Goal: Task Accomplishment & Management: Manage account settings

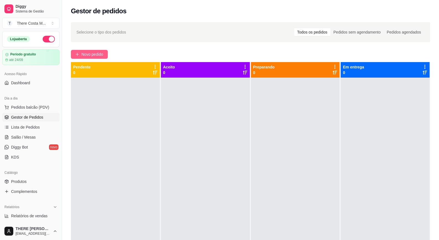
click at [94, 56] on span "Novo pedido" at bounding box center [92, 54] width 22 height 6
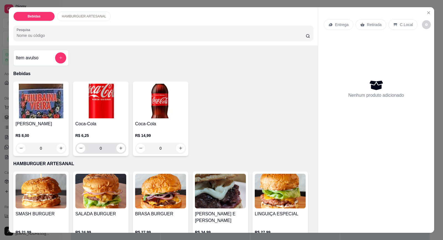
scroll to position [55, 0]
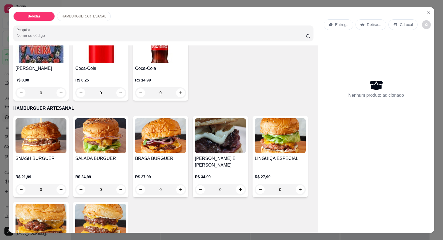
click at [99, 139] on img at bounding box center [100, 135] width 51 height 35
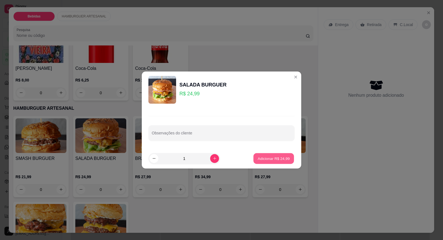
click at [274, 158] on p "Adicionar R$ 24,99" at bounding box center [274, 158] width 32 height 5
type input "1"
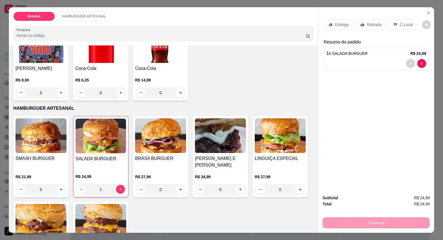
click at [152, 151] on img at bounding box center [160, 135] width 51 height 35
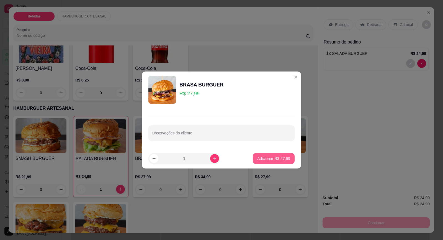
click at [263, 158] on p "Adicionar R$ 27,99" at bounding box center [273, 159] width 33 height 6
type input "1"
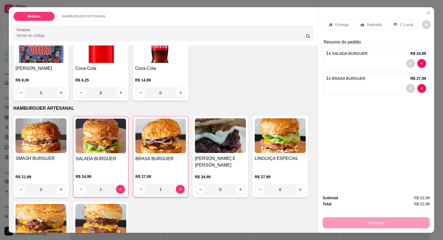
click at [340, 29] on div "Entrega" at bounding box center [339, 24] width 30 height 11
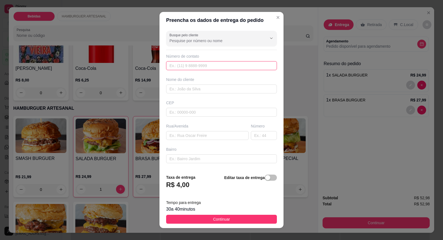
click at [202, 64] on input "text" at bounding box center [221, 65] width 111 height 9
type input "(15) 99655-3151"
click at [192, 92] on input "text" at bounding box center [221, 88] width 111 height 9
type input "j"
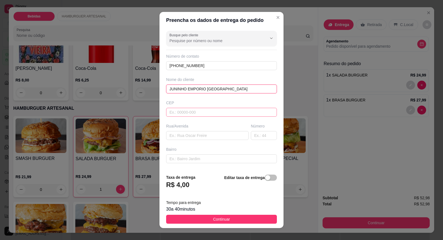
type input "JUNINHO EMPORIO [GEOGRAPHIC_DATA]"
click at [201, 111] on input "text" at bounding box center [221, 112] width 111 height 9
type input "18440000"
type input "Itaberá"
type input "1"
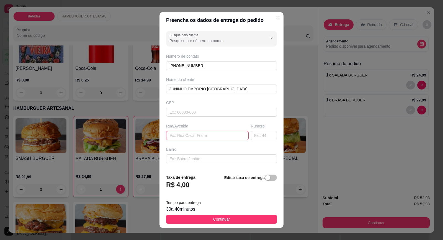
click at [188, 134] on input "text" at bounding box center [207, 135] width 82 height 9
type input "RUA ANHANGUERA"
type input "05"
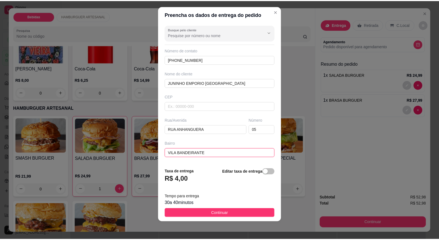
scroll to position [45, 0]
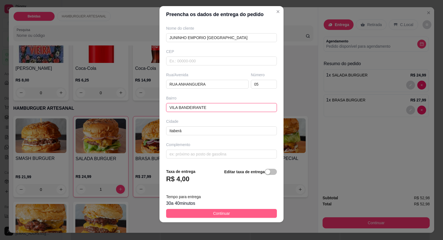
type input "VILA BANDEIRANTE"
click at [224, 214] on span "Continuar" at bounding box center [221, 213] width 17 height 6
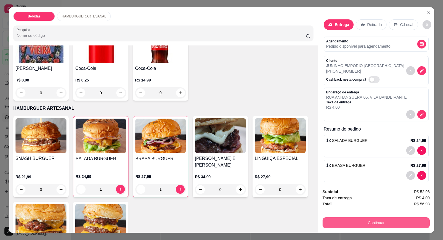
click at [384, 220] on button "Continuar" at bounding box center [375, 222] width 107 height 11
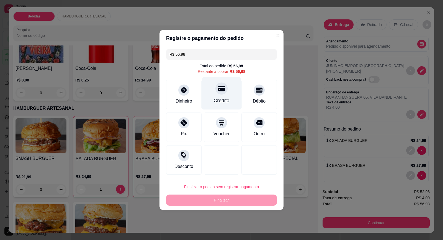
click at [221, 97] on div "Crédito" at bounding box center [222, 100] width 16 height 7
type input "R$ 0,00"
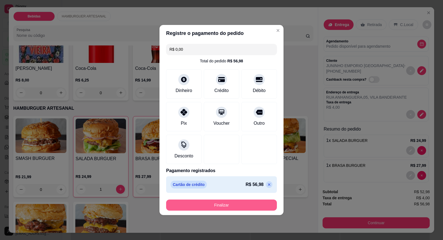
click at [217, 201] on button "Finalizar" at bounding box center [221, 204] width 111 height 11
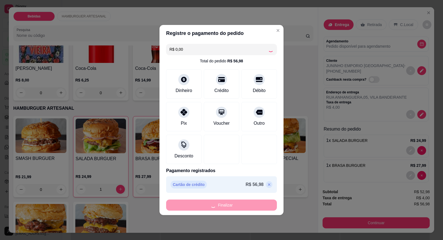
type input "0"
type input "-R$ 56,98"
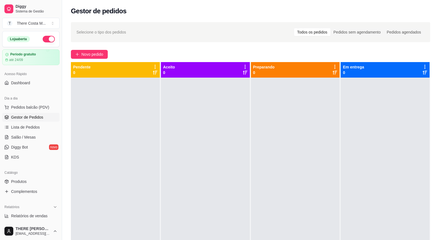
scroll to position [15, 0]
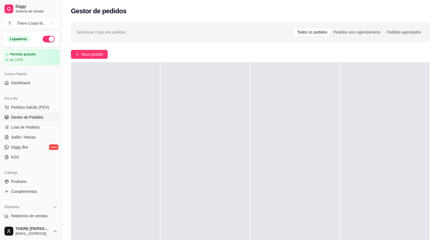
click at [38, 118] on span "Gestor de Pedidos" at bounding box center [27, 117] width 32 height 6
click at [33, 108] on span "Pedidos balcão (PDV)" at bounding box center [30, 107] width 38 height 6
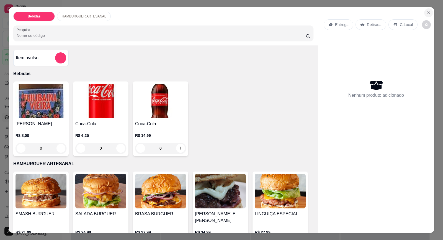
click at [428, 13] on icon "Close" at bounding box center [428, 13] width 4 height 4
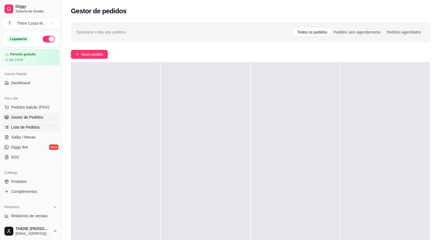
click at [32, 125] on span "Lista de Pedidos" at bounding box center [25, 127] width 29 height 6
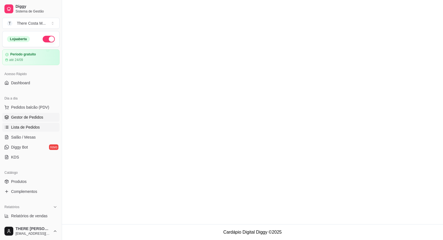
click at [32, 114] on span "Gestor de Pedidos" at bounding box center [27, 117] width 32 height 6
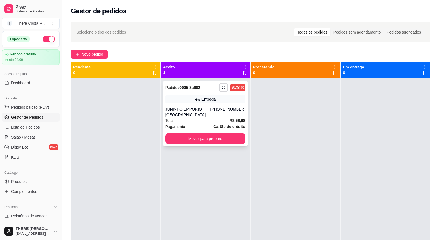
click at [205, 97] on div "Entrega" at bounding box center [208, 99] width 14 height 6
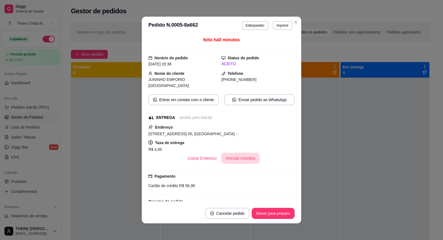
click at [232, 152] on button "Vincular motoboy" at bounding box center [240, 157] width 39 height 11
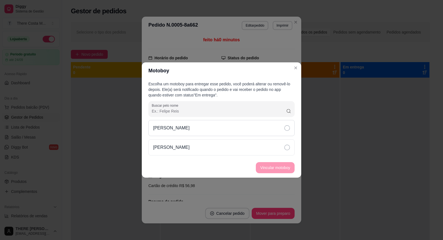
click at [288, 130] on icon at bounding box center [287, 128] width 6 height 6
click at [286, 169] on button "Vincular motoboy" at bounding box center [275, 167] width 39 height 11
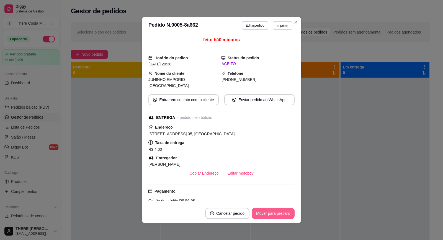
click at [266, 214] on button "Mover para preparo" at bounding box center [273, 213] width 43 height 11
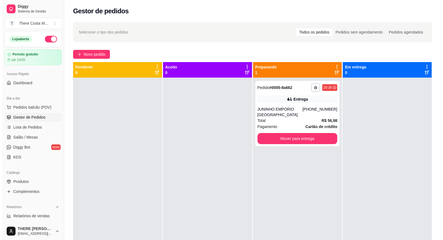
scroll to position [28, 0]
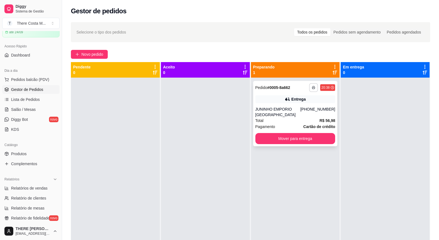
click at [312, 87] on icon "button" at bounding box center [313, 87] width 3 height 1
click at [307, 109] on button "IMPRESSORA" at bounding box center [296, 106] width 40 height 9
click at [312, 89] on rect "button" at bounding box center [313, 88] width 2 height 1
click at [265, 93] on div "**********" at bounding box center [295, 113] width 84 height 65
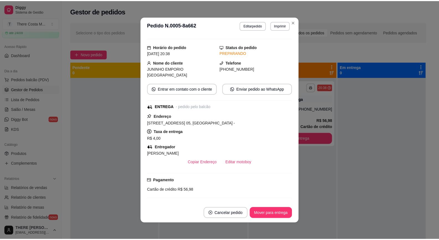
scroll to position [0, 0]
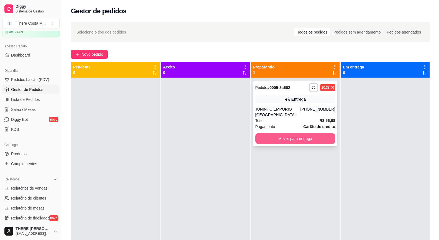
click at [299, 140] on button "Mover para entrega" at bounding box center [295, 138] width 80 height 11
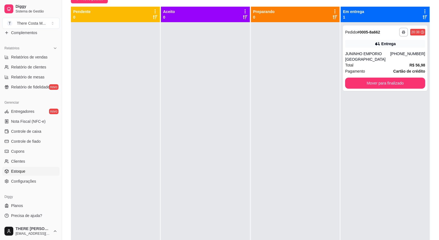
scroll to position [84, 0]
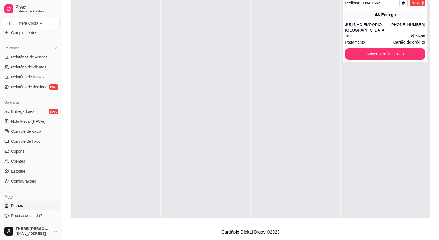
click at [22, 207] on span "Planos" at bounding box center [17, 206] width 12 height 6
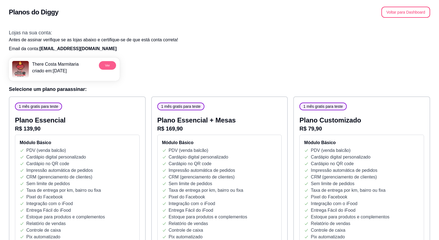
click at [107, 67] on button "Ver" at bounding box center [107, 65] width 17 height 9
drag, startPoint x: 14, startPoint y: 1, endPoint x: 214, endPoint y: 31, distance: 202.1
click at [214, 31] on h3 "Lojas na sua conta:" at bounding box center [219, 33] width 421 height 8
click at [407, 10] on button "Voltar para Dashboard" at bounding box center [405, 12] width 49 height 11
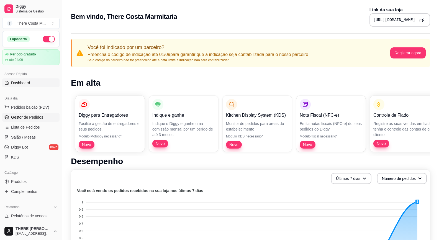
click at [30, 114] on span "Gestor de Pedidos" at bounding box center [27, 117] width 32 height 6
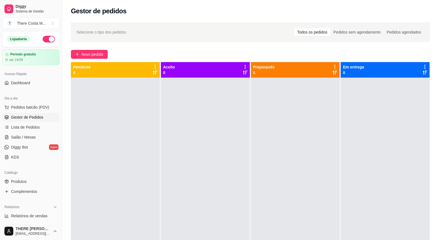
click at [360, 136] on div at bounding box center [384, 197] width 89 height 240
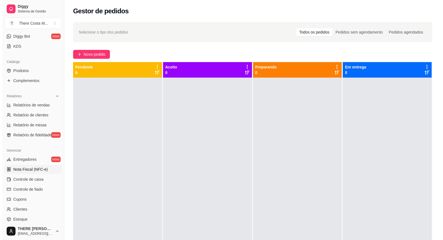
scroll to position [138, 0]
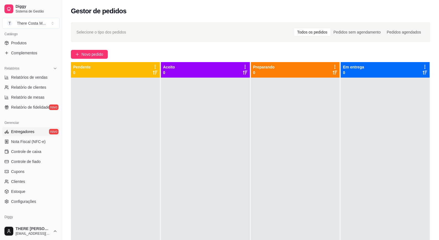
click at [35, 133] on link "Entregadores novo" at bounding box center [30, 131] width 57 height 9
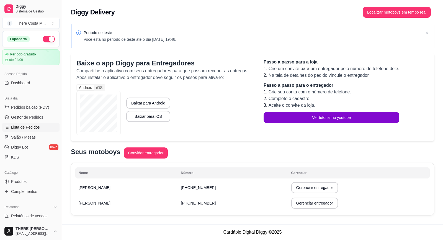
click at [34, 126] on span "Lista de Pedidos" at bounding box center [25, 127] width 29 height 6
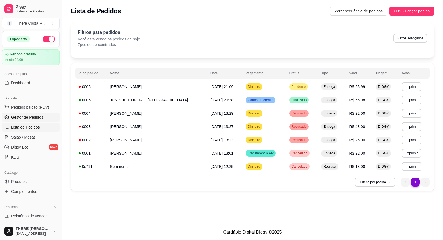
click at [39, 117] on span "Gestor de Pedidos" at bounding box center [27, 117] width 32 height 6
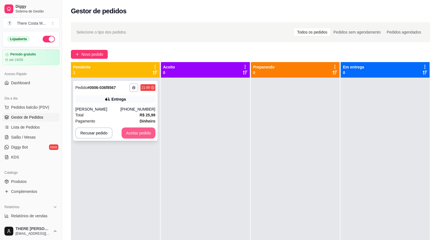
click at [136, 133] on button "Aceitar pedido" at bounding box center [138, 132] width 34 height 11
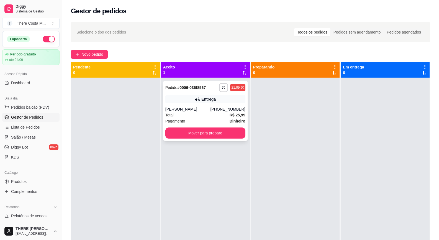
click at [210, 98] on div "Entrega" at bounding box center [208, 99] width 14 height 6
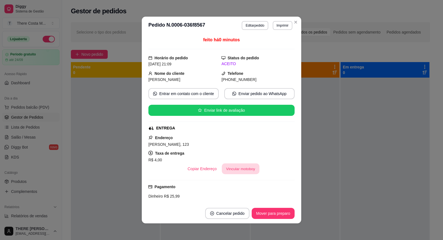
click at [239, 166] on button "Vincular motoboy" at bounding box center [241, 168] width 38 height 11
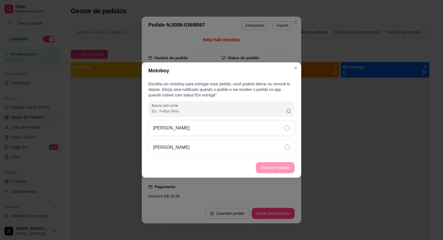
click at [189, 128] on div "Igor Garcia" at bounding box center [221, 128] width 146 height 16
click at [288, 149] on icon at bounding box center [287, 147] width 6 height 6
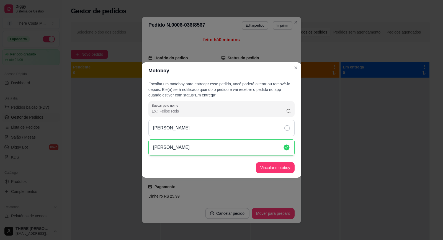
click at [286, 125] on div "Igor Garcia" at bounding box center [221, 128] width 146 height 16
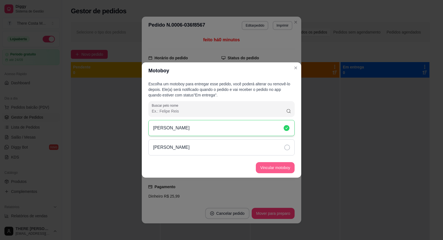
click at [280, 167] on button "Vincular motoboy" at bounding box center [275, 167] width 39 height 11
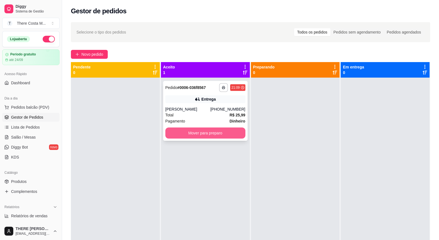
click at [198, 136] on button "Mover para preparo" at bounding box center [205, 132] width 80 height 11
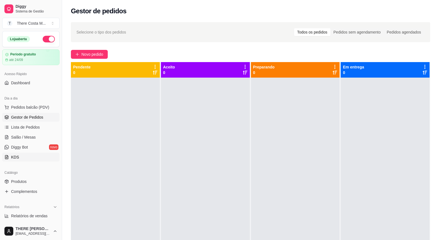
click at [27, 157] on link "KDS" at bounding box center [30, 156] width 57 height 9
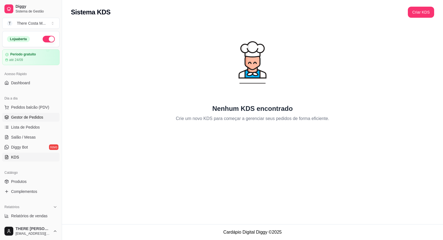
click at [30, 117] on span "Gestor de Pedidos" at bounding box center [27, 117] width 32 height 6
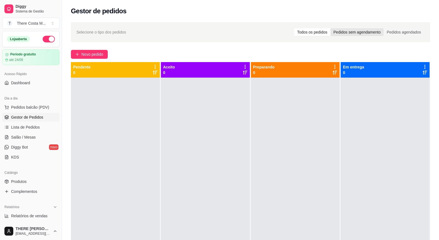
click at [377, 29] on div "Pedidos sem agendamento" at bounding box center [356, 32] width 53 height 8
click at [330, 28] on input "Pedidos sem agendamento" at bounding box center [330, 28] width 0 height 0
click at [391, 33] on div "Pedidos agendados" at bounding box center [403, 32] width 40 height 8
click at [383, 28] on input "Pedidos agendados" at bounding box center [383, 28] width 0 height 0
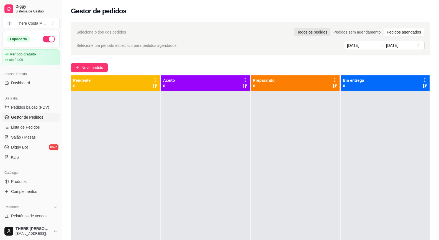
click at [319, 31] on div "Todos os pedidos" at bounding box center [312, 32] width 36 height 8
click at [294, 28] on input "Todos os pedidos" at bounding box center [294, 28] width 0 height 0
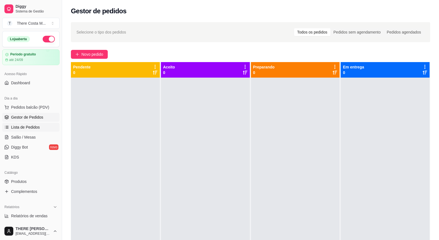
click at [24, 127] on span "Lista de Pedidos" at bounding box center [25, 127] width 29 height 6
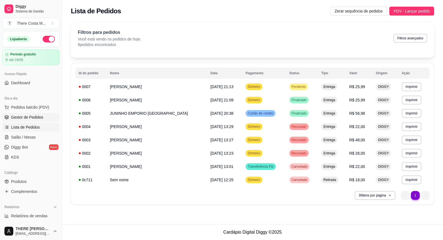
click at [37, 119] on span "Gestor de Pedidos" at bounding box center [27, 117] width 32 height 6
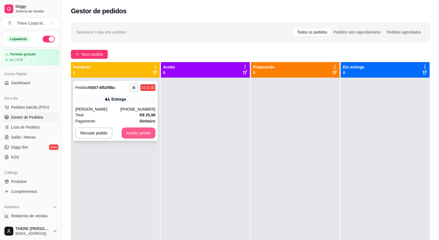
click at [127, 132] on button "Aceitar pedido" at bounding box center [138, 132] width 34 height 11
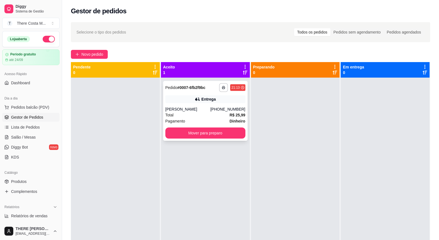
click at [211, 98] on div "Entrega" at bounding box center [208, 99] width 14 height 6
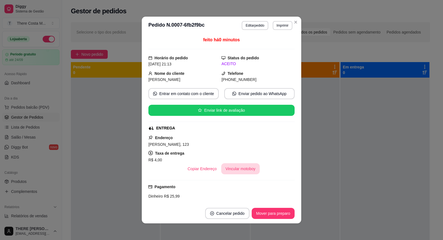
click at [239, 167] on button "Vincular motoboy" at bounding box center [240, 168] width 39 height 11
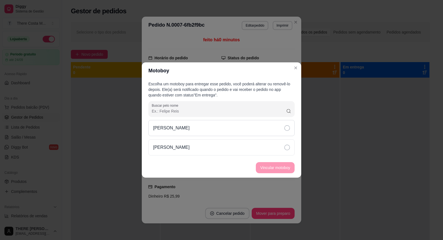
click at [198, 129] on div "Igor Garcia" at bounding box center [221, 128] width 146 height 16
click at [282, 169] on button "Vincular motoboy" at bounding box center [275, 167] width 39 height 11
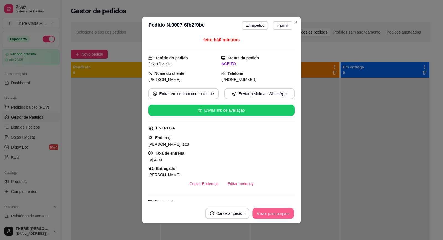
click at [257, 212] on button "Mover para preparo" at bounding box center [273, 213] width 42 height 11
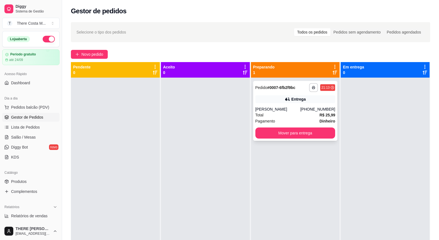
click at [297, 106] on div "**********" at bounding box center [295, 111] width 84 height 60
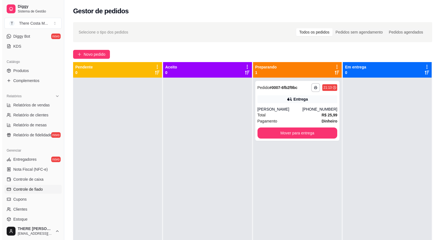
scroll to position [138, 0]
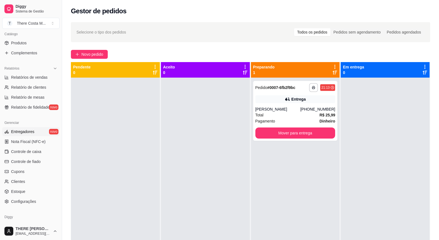
click at [42, 132] on link "Entregadores novo" at bounding box center [30, 131] width 57 height 9
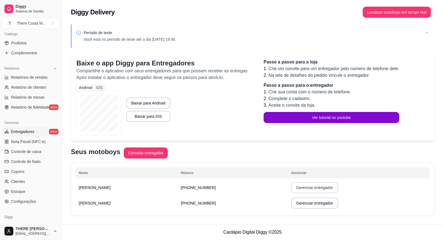
click at [291, 188] on button "Gerenciar entregador" at bounding box center [314, 187] width 47 height 11
select select "30"
click at [399, 14] on button "Localizar motoboys em tempo real" at bounding box center [397, 12] width 68 height 11
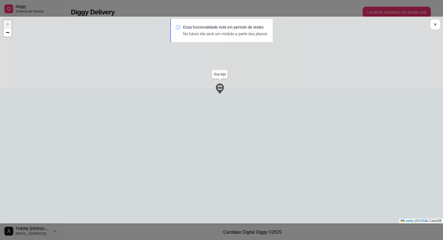
drag, startPoint x: 244, startPoint y: 85, endPoint x: 225, endPoint y: 196, distance: 112.3
click at [225, 200] on div "Sua loja Igor Garcia 26/08 às 21:13:55 Joao 26/08 às 13:54:42 + − Leaflet | © O…" at bounding box center [221, 120] width 443 height 206
click at [219, 118] on img at bounding box center [215, 118] width 11 height 11
click at [215, 115] on img at bounding box center [215, 118] width 11 height 11
click at [177, 28] on icon at bounding box center [178, 27] width 6 height 6
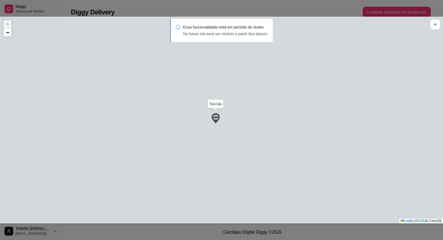
click at [7, 33] on div "Essa funcionalidade está em período de testes No futuro ela será um módulo a pa…" at bounding box center [221, 33] width 443 height 29
drag, startPoint x: 7, startPoint y: 33, endPoint x: 9, endPoint y: 30, distance: 3.2
click at [9, 30] on div "Essa funcionalidade está em período de testes No futuro ela será um módulo a pa…" at bounding box center [221, 33] width 443 height 29
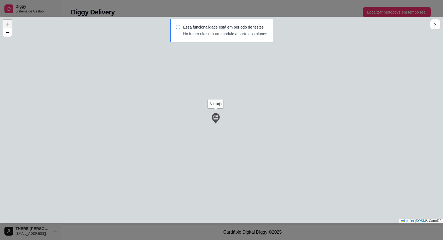
click at [9, 25] on div "Essa funcionalidade está em período de testes No futuro ela será um módulo a pa…" at bounding box center [221, 33] width 443 height 29
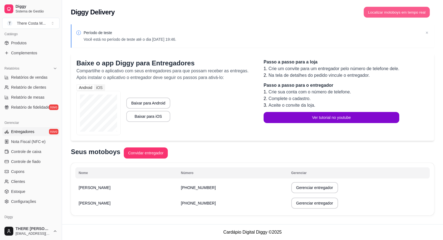
click at [395, 12] on button "Localizar motoboys em tempo real" at bounding box center [397, 12] width 66 height 11
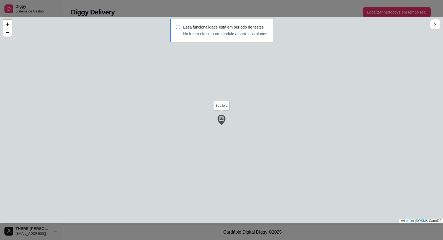
click at [342, 153] on div "Sua loja Igor Garcia 26/08 às 21:13:55 Joao 26/08 às 13:54:42 + − Leaflet | © O…" at bounding box center [221, 120] width 443 height 206
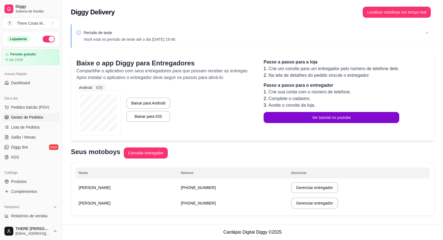
click at [35, 115] on span "Gestor de Pedidos" at bounding box center [27, 117] width 32 height 6
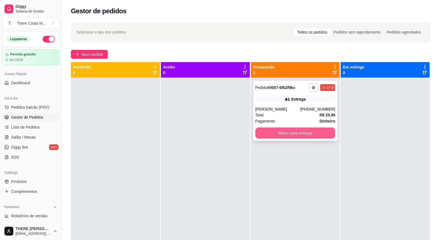
click at [280, 129] on button "Mover para entrega" at bounding box center [295, 132] width 80 height 11
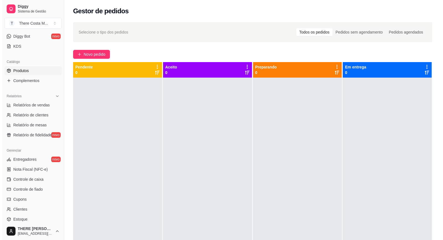
scroll to position [159, 0]
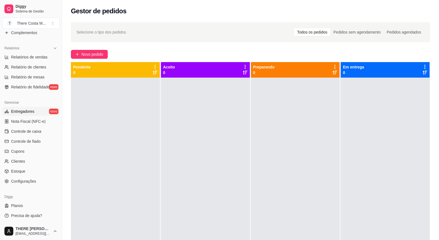
click at [32, 112] on span "Entregadores" at bounding box center [22, 111] width 23 height 6
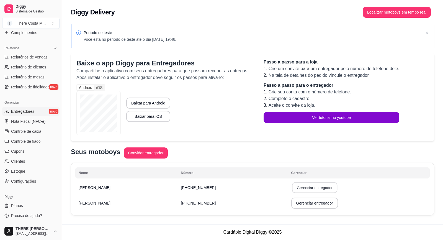
click at [292, 187] on button "Gerenciar entregador" at bounding box center [314, 187] width 45 height 11
select select "30"
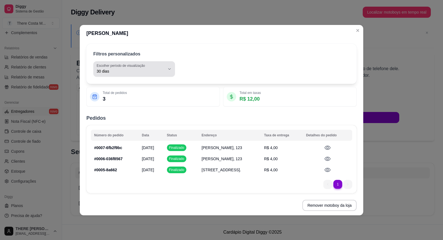
click at [171, 72] on button "Escolher período de visualização 30 dias" at bounding box center [134, 68] width 82 height 15
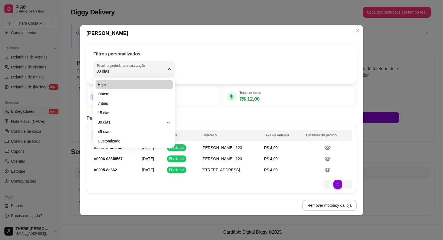
click at [182, 64] on div "30 Escolher período de visualização Hoje Ontem 7 dias 15 dias 30 dias 45 dias C…" at bounding box center [221, 68] width 256 height 15
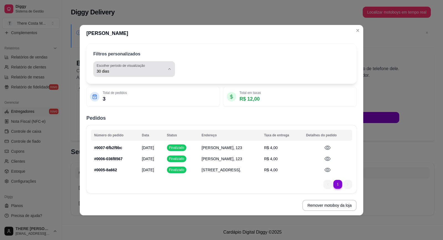
click at [165, 73] on button "Escolher período de visualização 30 dias" at bounding box center [134, 68] width 82 height 15
click at [126, 86] on span "Hoje" at bounding box center [131, 83] width 65 height 5
type input "0"
select select "0"
click at [168, 74] on button "Escolher período de visualização Hoje" at bounding box center [134, 68] width 82 height 15
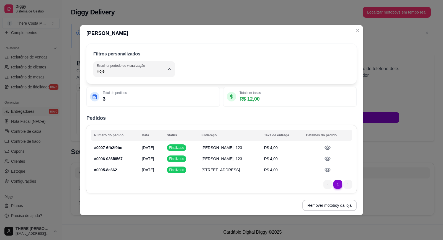
click at [148, 95] on span "Ontem" at bounding box center [131, 92] width 65 height 5
type input "1"
select select "1"
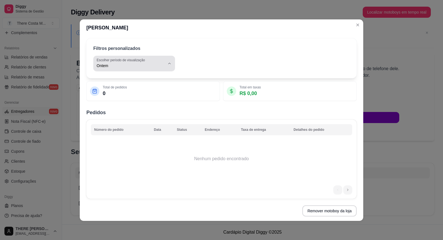
click at [161, 63] on span "Ontem" at bounding box center [131, 66] width 68 height 6
click at [137, 98] on span "7 dias" at bounding box center [131, 96] width 65 height 5
type input "7"
select select "7"
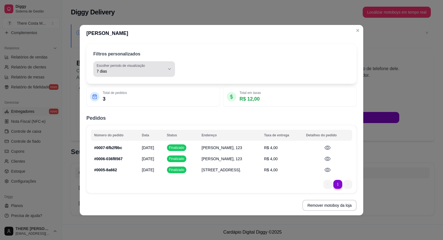
click at [169, 65] on button "Escolher período de visualização 7 dias" at bounding box center [134, 68] width 82 height 15
click at [145, 125] on li "30 dias" at bounding box center [134, 120] width 74 height 9
type input "30"
select select "30"
click at [340, 184] on li "1" at bounding box center [337, 184] width 9 height 9
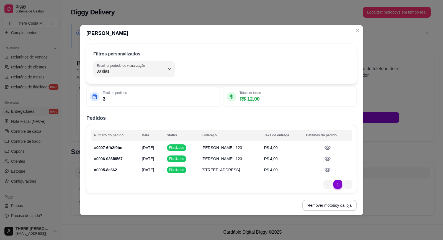
click at [340, 184] on li "1" at bounding box center [337, 184] width 9 height 9
click at [339, 184] on li "1" at bounding box center [337, 184] width 9 height 9
click at [338, 187] on li "1" at bounding box center [337, 184] width 9 height 9
click at [331, 147] on icon at bounding box center [327, 147] width 7 height 7
click at [330, 158] on icon at bounding box center [327, 158] width 6 height 4
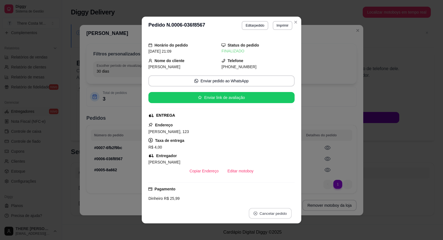
click at [260, 213] on button "Cancelar pedido" at bounding box center [270, 213] width 43 height 11
click at [281, 202] on button "Sim" at bounding box center [284, 199] width 22 height 11
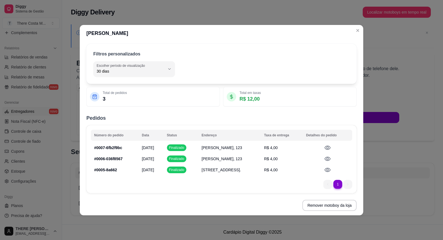
click at [330, 146] on icon at bounding box center [327, 147] width 6 height 4
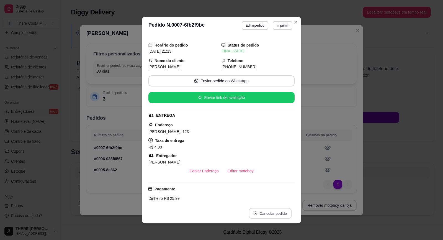
click at [280, 210] on button "Cancelar pedido" at bounding box center [270, 213] width 43 height 11
click at [281, 198] on button "Sim" at bounding box center [283, 199] width 22 height 11
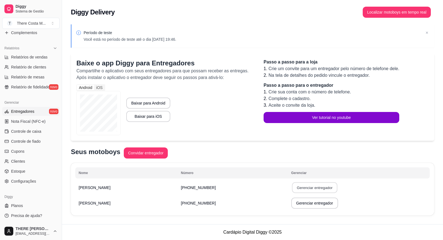
click at [292, 190] on button "Gerenciar entregador" at bounding box center [314, 187] width 45 height 11
select select "30"
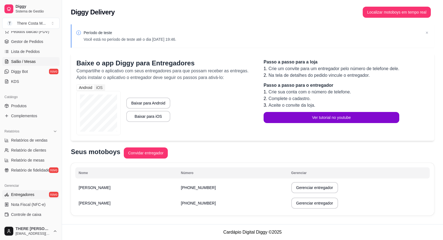
scroll to position [48, 0]
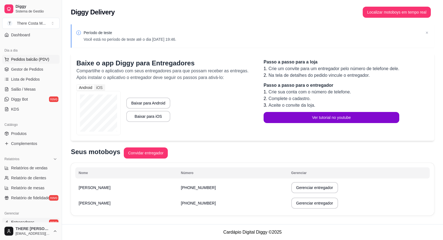
click at [40, 61] on span "Pedidos balcão (PDV)" at bounding box center [30, 59] width 38 height 6
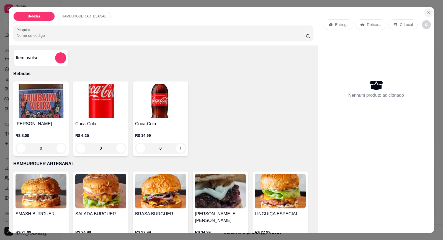
click at [426, 15] on icon "Close" at bounding box center [428, 13] width 4 height 4
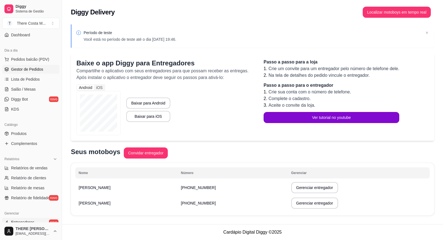
click at [37, 68] on span "Gestor de Pedidos" at bounding box center [27, 69] width 32 height 6
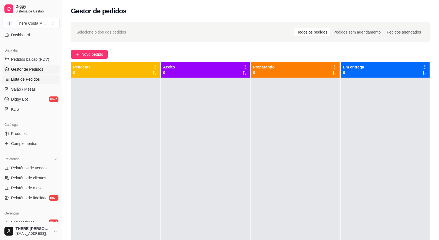
click at [40, 80] on link "Lista de Pedidos" at bounding box center [30, 79] width 57 height 9
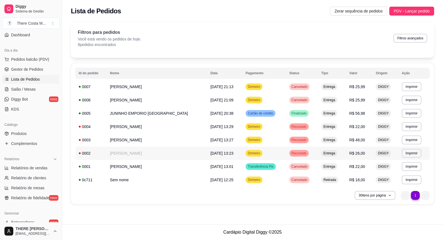
click at [270, 153] on td "Dinheiro" at bounding box center [264, 152] width 44 height 13
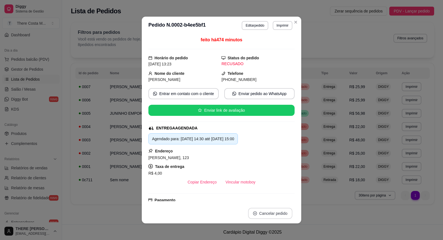
click at [267, 214] on button "Cancelar pedido" at bounding box center [270, 213] width 44 height 11
click at [278, 197] on button "Sim" at bounding box center [283, 199] width 22 height 11
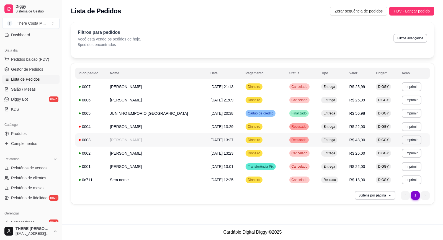
click at [215, 138] on span "[DATE] 13:27" at bounding box center [221, 140] width 23 height 4
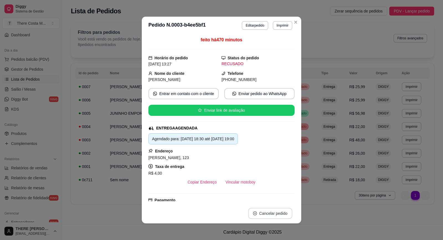
click at [267, 214] on button "Cancelar pedido" at bounding box center [270, 213] width 44 height 11
click at [280, 198] on button "Sim" at bounding box center [283, 199] width 22 height 11
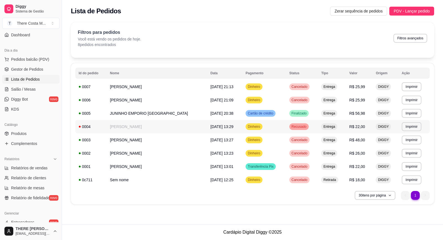
click at [227, 126] on td "[DATE] 13:29" at bounding box center [224, 126] width 35 height 13
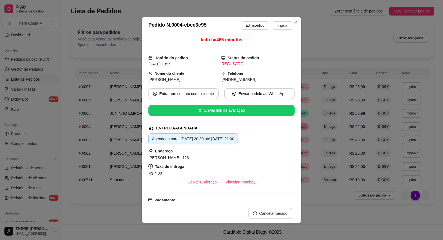
click at [272, 214] on button "Cancelar pedido" at bounding box center [270, 213] width 44 height 11
click at [283, 200] on button "Sim" at bounding box center [284, 199] width 22 height 11
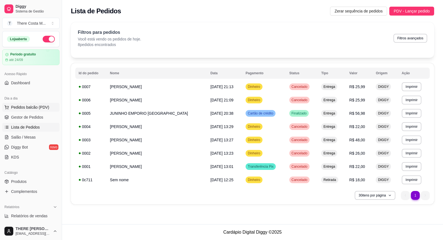
click at [37, 109] on span "Pedidos balcão (PDV)" at bounding box center [30, 107] width 38 height 6
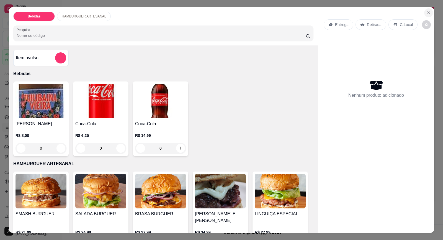
click at [426, 14] on icon "Close" at bounding box center [428, 13] width 4 height 4
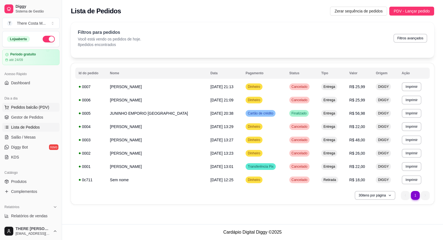
click at [40, 107] on span "Pedidos balcão (PDV)" at bounding box center [30, 107] width 38 height 6
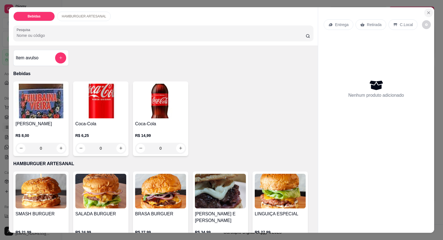
click at [426, 12] on icon "Close" at bounding box center [428, 13] width 4 height 4
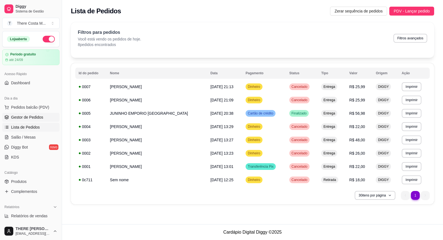
click at [43, 117] on link "Gestor de Pedidos" at bounding box center [30, 117] width 57 height 9
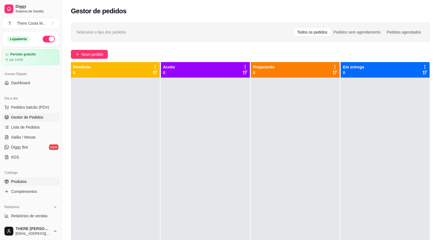
click at [31, 182] on link "Produtos" at bounding box center [30, 181] width 57 height 9
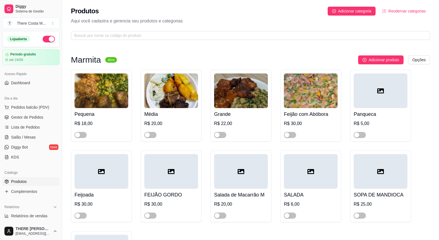
click at [32, 182] on link "Produtos" at bounding box center [30, 181] width 57 height 9
click at [40, 108] on span "Pedidos balcão (PDV)" at bounding box center [30, 107] width 38 height 6
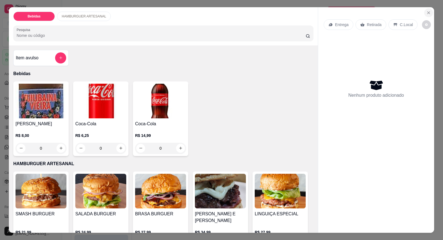
click at [426, 14] on icon "Close" at bounding box center [428, 13] width 4 height 4
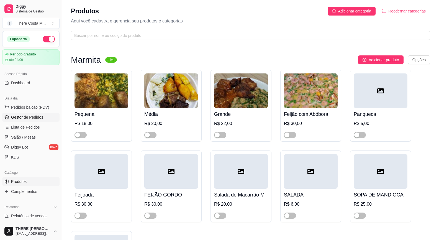
click at [32, 116] on span "Gestor de Pedidos" at bounding box center [27, 117] width 32 height 6
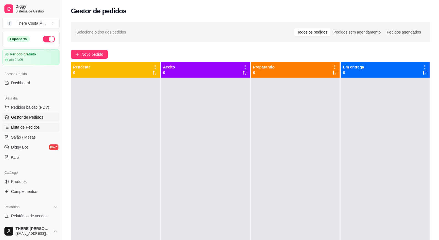
click at [40, 125] on link "Lista de Pedidos" at bounding box center [30, 127] width 57 height 9
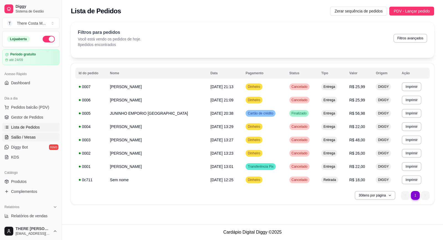
click at [43, 134] on link "Salão / Mesas" at bounding box center [30, 137] width 57 height 9
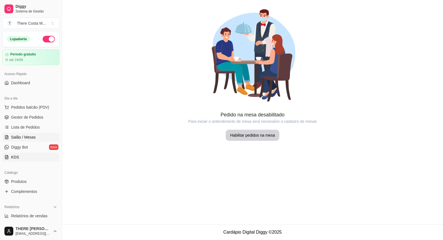
click at [37, 157] on link "KDS" at bounding box center [30, 156] width 57 height 9
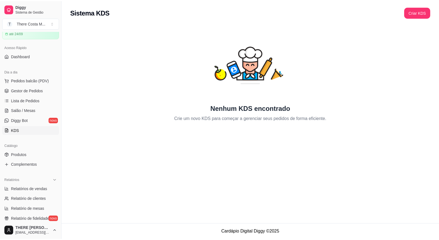
scroll to position [27, 0]
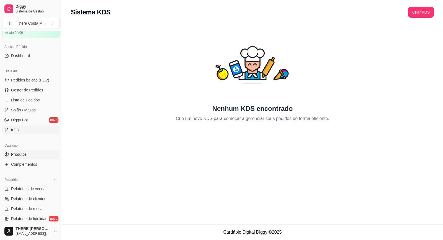
click at [29, 155] on link "Produtos" at bounding box center [30, 154] width 57 height 9
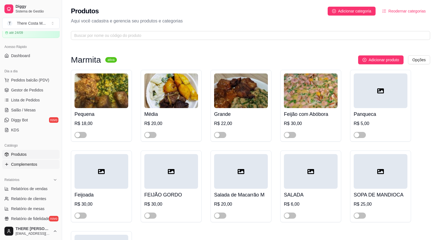
click at [36, 167] on span "Complementos" at bounding box center [24, 164] width 26 height 6
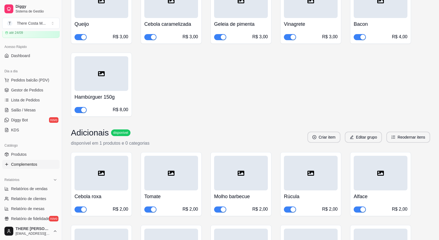
scroll to position [276, 0]
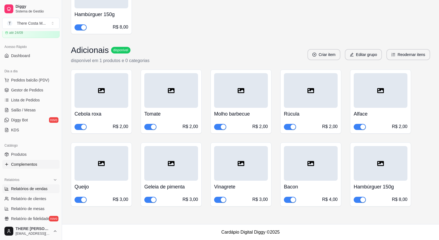
click at [42, 191] on span "Relatórios de vendas" at bounding box center [29, 189] width 37 height 6
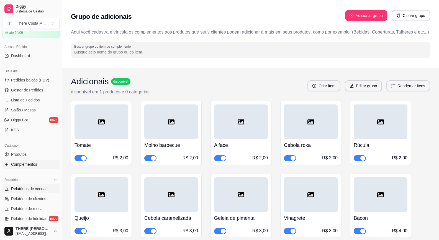
select select "ALL"
select select "0"
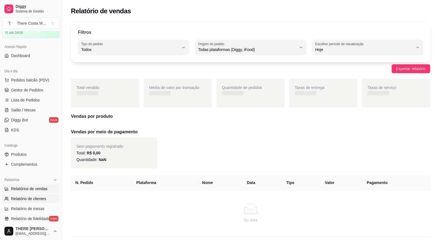
click at [46, 199] on link "Relatório de clientes" at bounding box center [30, 198] width 57 height 9
select select "30"
select select "HIGHEST_TOTAL_SPENT_WITH_ORDERS"
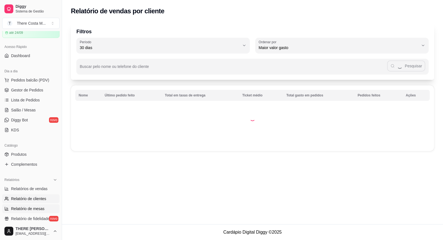
click at [43, 209] on link "Relatório de mesas" at bounding box center [30, 208] width 57 height 9
select select "TOTAL_OF_ORDERS"
select select "7"
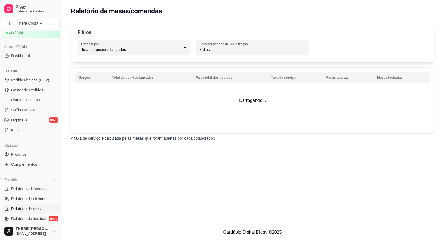
scroll to position [138, 0]
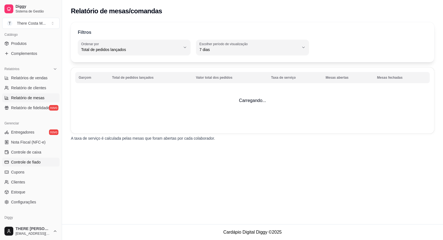
click at [39, 162] on span "Controle de fiado" at bounding box center [26, 162] width 30 height 6
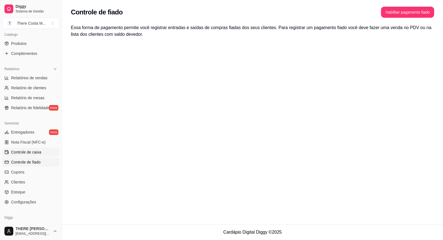
click at [35, 155] on link "Controle de caixa" at bounding box center [30, 152] width 57 height 9
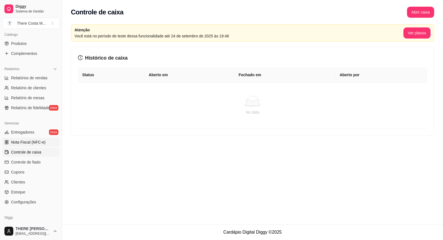
click at [36, 142] on span "Nota Fiscal (NFC-e)" at bounding box center [28, 142] width 34 height 6
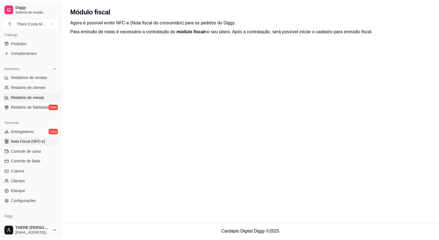
scroll to position [159, 0]
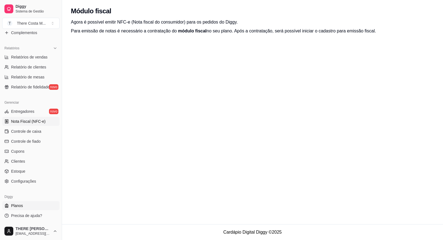
click at [22, 202] on link "Planos" at bounding box center [30, 205] width 57 height 9
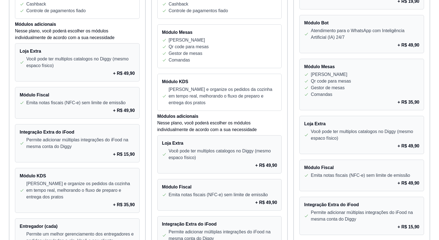
scroll to position [332, 0]
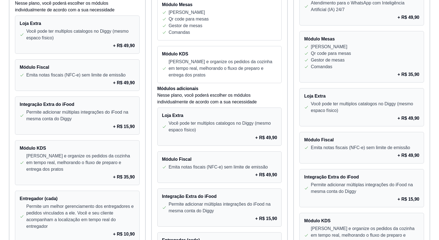
click at [409, 151] on div "Módulo Fiscal Emita notas fiscais (NFC-e) sem limite de emissão + R$ 49,90" at bounding box center [361, 148] width 125 height 32
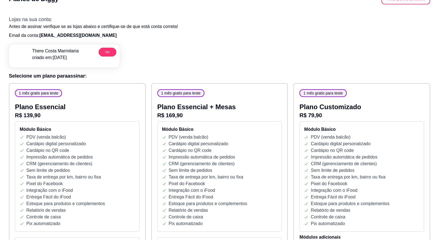
scroll to position [0, 0]
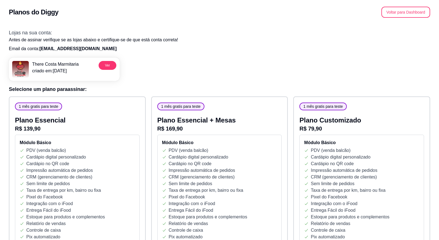
drag, startPoint x: 2, startPoint y: 1, endPoint x: 321, endPoint y: 54, distance: 322.8
click at [321, 54] on div "There Costa Marmitaria criado em: 25/08/25 Ver" at bounding box center [219, 67] width 421 height 28
click at [421, 16] on button "Voltar para Dashboard" at bounding box center [405, 12] width 49 height 11
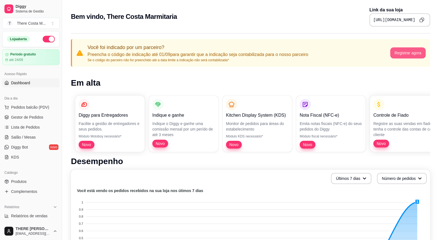
click at [409, 53] on button "Registrar agora" at bounding box center [408, 52] width 36 height 11
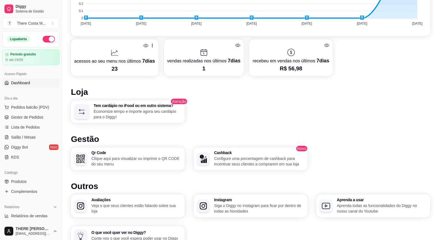
scroll to position [283, 0]
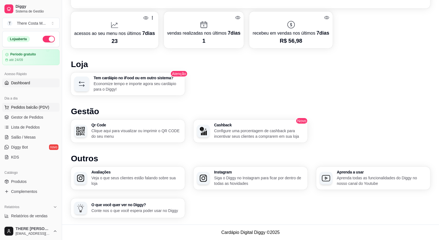
click at [31, 108] on span "Pedidos balcão (PDV)" at bounding box center [30, 107] width 38 height 6
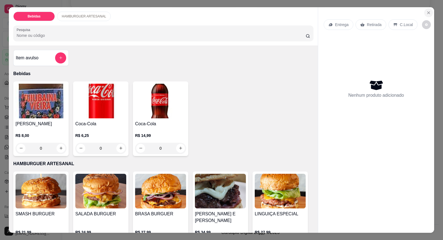
click at [428, 16] on button "Close" at bounding box center [428, 12] width 9 height 9
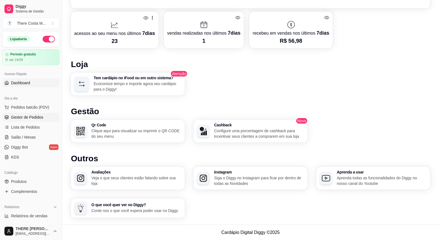
click at [29, 117] on span "Gestor de Pedidos" at bounding box center [27, 117] width 32 height 6
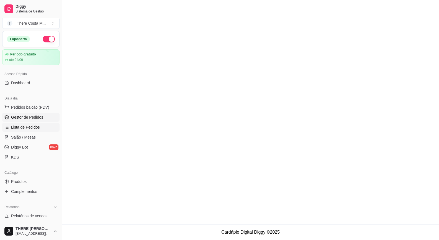
click at [48, 131] on link "Lista de Pedidos" at bounding box center [30, 127] width 57 height 9
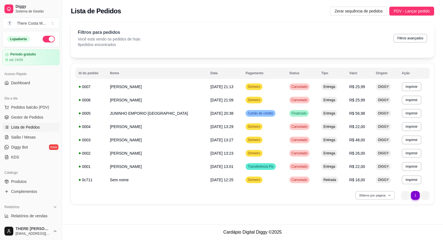
click at [379, 196] on button "30 itens por página" at bounding box center [374, 195] width 39 height 9
click at [364, 172] on span "50 pedidos" at bounding box center [374, 173] width 46 height 6
click at [414, 39] on button "Filtros avançados" at bounding box center [410, 38] width 34 height 9
select select "0"
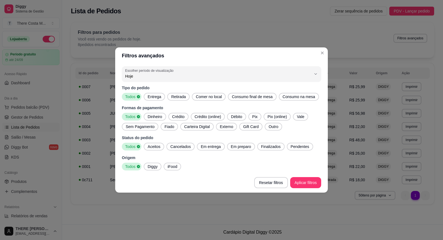
click at [160, 149] on span "Aceitos" at bounding box center [153, 147] width 17 height 6
click at [204, 146] on span "Em entrega" at bounding box center [210, 147] width 24 height 6
click at [245, 148] on span "Em preparo" at bounding box center [242, 147] width 25 height 6
click at [269, 148] on span "Finalizados" at bounding box center [274, 147] width 24 height 6
click at [307, 146] on span "Pendentes" at bounding box center [304, 147] width 23 height 6
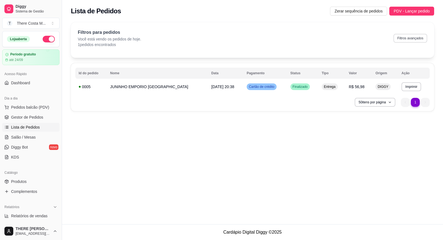
click at [414, 38] on button "Filtros avançados" at bounding box center [410, 38] width 34 height 9
select select "0"
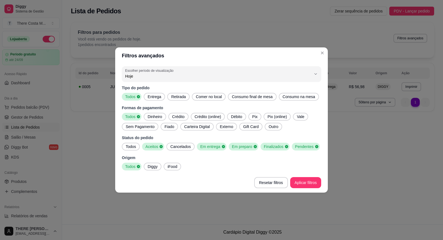
click at [161, 147] on icon at bounding box center [161, 146] width 3 height 3
click at [220, 148] on icon at bounding box center [222, 146] width 4 height 4
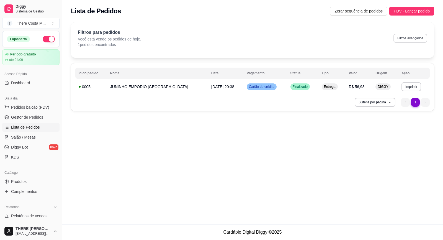
click at [413, 40] on button "Filtros avançados" at bounding box center [410, 38] width 34 height 9
select select "0"
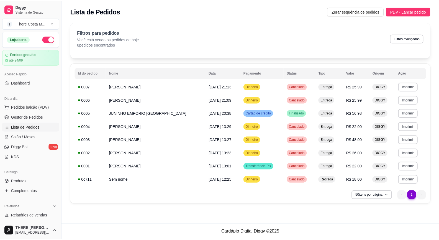
scroll to position [55, 0]
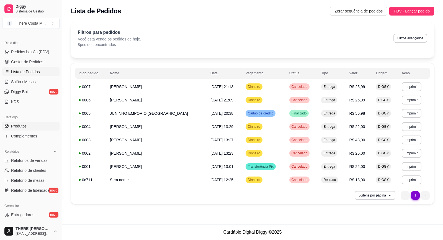
click at [13, 126] on span "Produtos" at bounding box center [18, 126] width 15 height 6
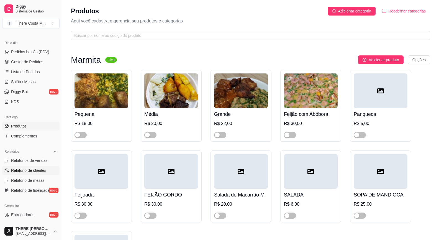
click at [22, 170] on span "Relatório de clientes" at bounding box center [28, 170] width 35 height 6
select select "30"
select select "HIGHEST_TOTAL_SPENT_WITH_ORDERS"
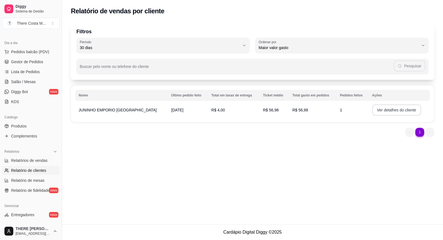
click at [399, 112] on button "Ver detalhes do cliente" at bounding box center [396, 109] width 49 height 11
click at [50, 178] on link "Relatório de mesas" at bounding box center [30, 180] width 57 height 9
select select "TOTAL_OF_ORDERS"
select select "7"
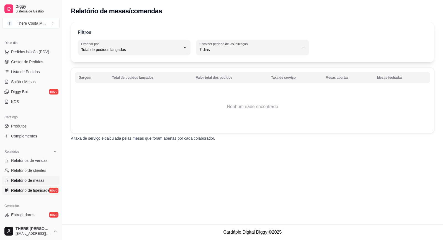
click at [43, 188] on span "Relatório de fidelidade" at bounding box center [30, 190] width 38 height 6
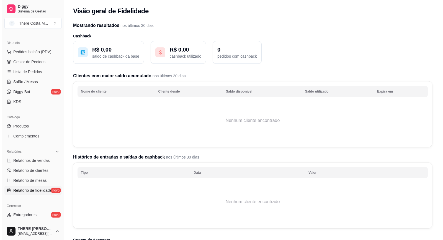
scroll to position [111, 0]
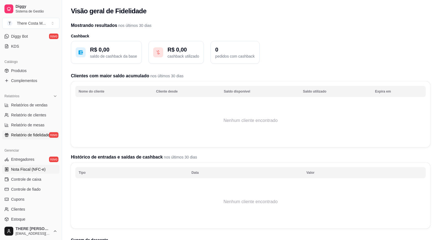
click at [32, 168] on span "Nota Fiscal (NFC-e)" at bounding box center [28, 169] width 34 height 6
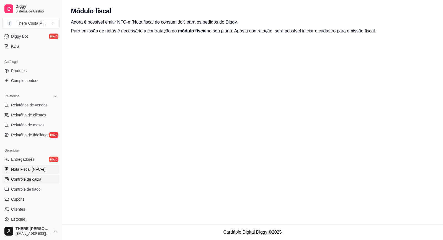
click at [32, 180] on span "Controle de caixa" at bounding box center [26, 179] width 30 height 6
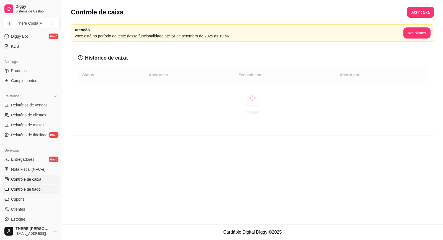
click at [32, 190] on span "Controle de fiado" at bounding box center [26, 189] width 30 height 6
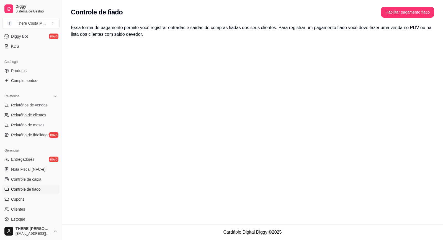
scroll to position [138, 0]
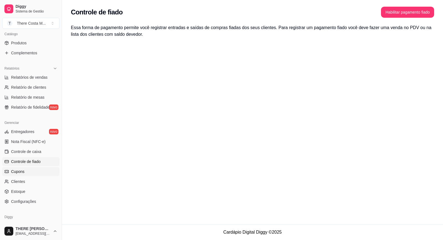
click at [35, 171] on link "Cupons" at bounding box center [30, 171] width 57 height 9
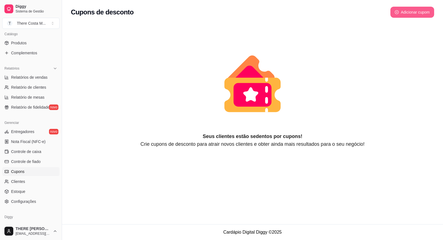
click at [407, 13] on button "Adicionar cupom" at bounding box center [412, 12] width 44 height 11
select select "FIXED_VALUE"
click at [26, 181] on link "Clientes" at bounding box center [30, 181] width 57 height 9
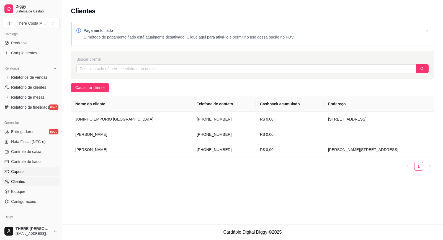
click at [33, 175] on link "Cupons" at bounding box center [30, 171] width 57 height 9
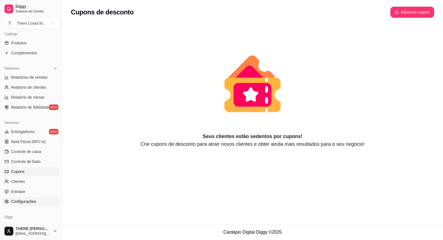
click at [39, 201] on link "Configurações" at bounding box center [30, 201] width 57 height 9
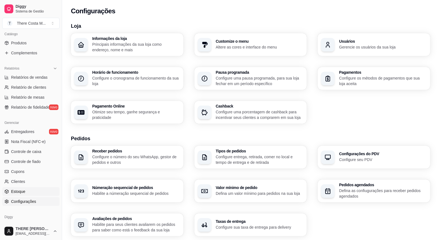
click at [38, 193] on link "Estoque" at bounding box center [30, 191] width 57 height 9
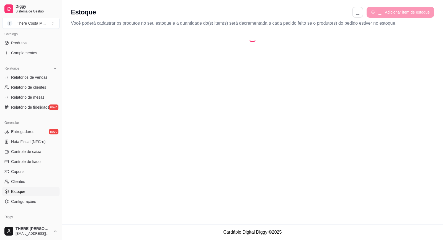
select select "QUANTITY_ORDER"
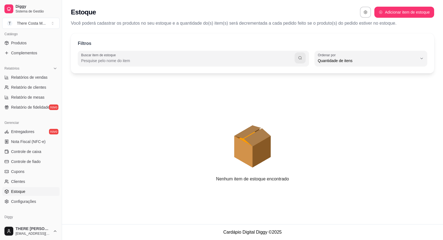
scroll to position [159, 0]
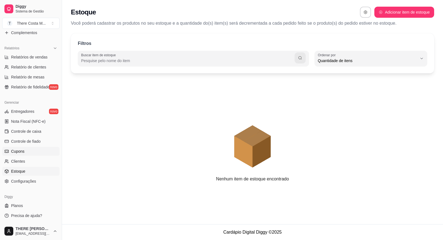
click at [26, 152] on link "Cupons" at bounding box center [30, 151] width 57 height 9
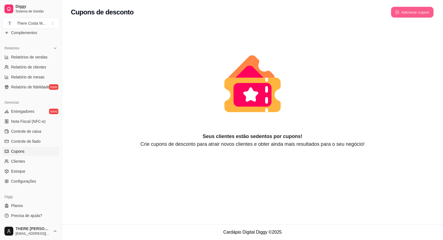
click at [411, 16] on button "Adicionar cupom" at bounding box center [412, 12] width 43 height 11
select select "FIXED_VALUE"
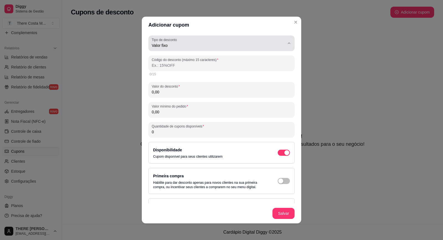
click at [244, 49] on button "Tipo de desconto Valor fixo" at bounding box center [221, 42] width 146 height 15
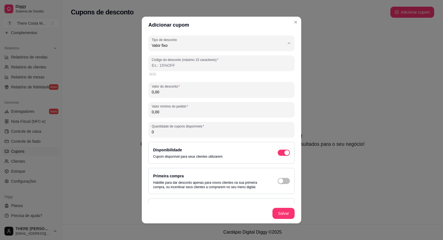
click at [217, 67] on span "Porcentagem" at bounding box center [214, 67] width 123 height 5
type input "PERCENTAGE"
select select "PERCENTAGE"
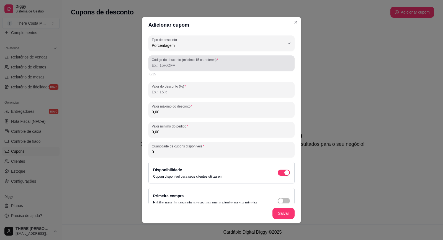
click at [219, 61] on div at bounding box center [221, 63] width 139 height 11
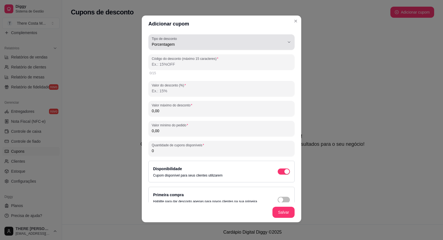
click at [269, 41] on div "Porcentagem" at bounding box center [218, 42] width 133 height 11
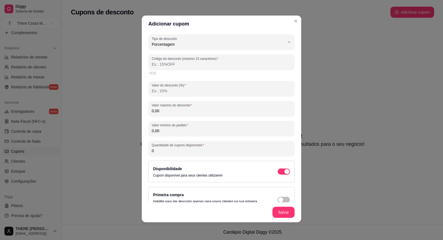
click at [217, 77] on span "Frete grátis" at bounding box center [214, 75] width 123 height 5
type input "FREE_DELIVERY_FEE"
select select "FREE_DELIVERY_FEE"
type input "FRETEGRATIS"
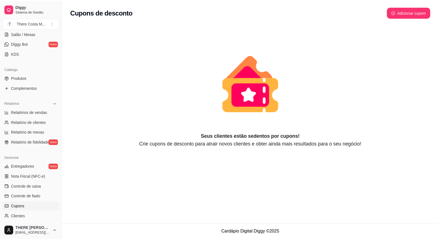
scroll to position [20, 0]
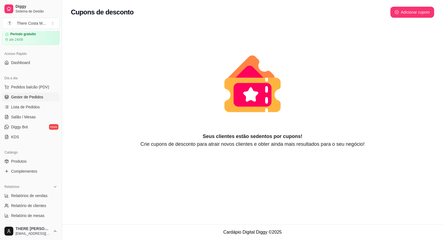
click at [37, 100] on link "Gestor de Pedidos" at bounding box center [30, 96] width 57 height 9
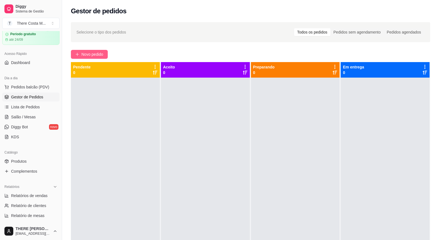
click at [86, 50] on button "Novo pedido" at bounding box center [89, 54] width 37 height 9
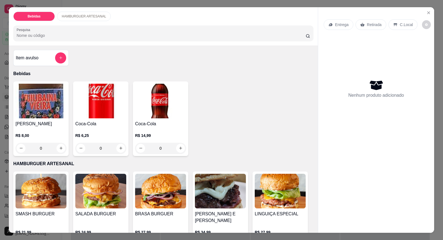
click at [106, 196] on img at bounding box center [100, 191] width 51 height 35
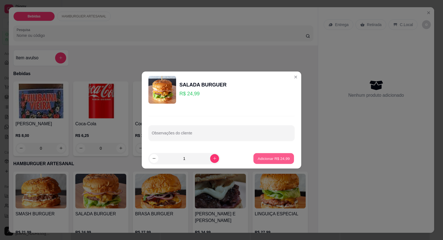
click at [258, 157] on p "Adicionar R$ 24,99" at bounding box center [274, 158] width 32 height 5
type input "1"
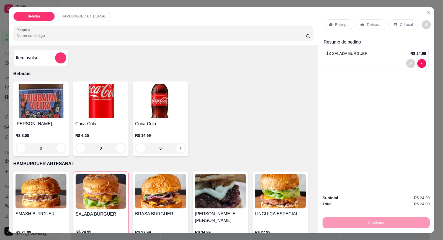
click at [346, 23] on div "Entrega" at bounding box center [339, 24] width 30 height 11
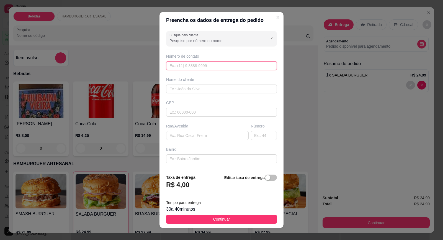
click at [185, 64] on input "text" at bounding box center [221, 65] width 111 height 9
type input "[PHONE_NUMBER]"
click at [203, 90] on input "text" at bounding box center [221, 88] width 111 height 9
type input "[PERSON_NAME]"
click at [192, 112] on input "text" at bounding box center [221, 112] width 111 height 9
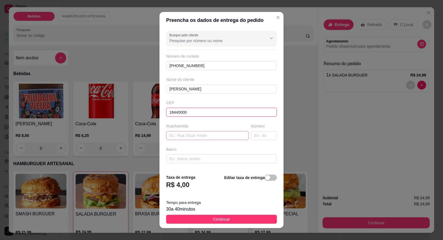
type input "18440000"
click at [189, 133] on input "text" at bounding box center [207, 135] width 82 height 9
type input "Itaberá"
type input "A"
type input "XXXXX"
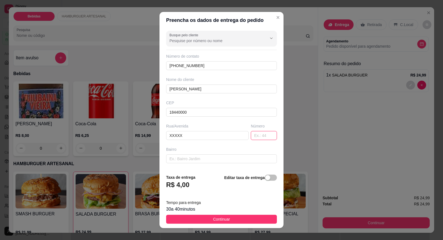
click at [261, 133] on input "text" at bounding box center [264, 135] width 26 height 9
type input "XXX"
click at [245, 154] on input "text" at bounding box center [221, 158] width 111 height 9
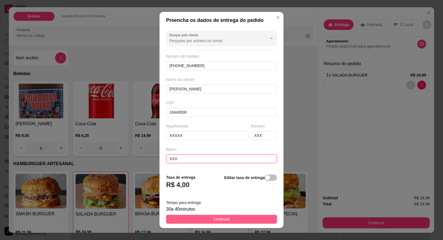
type input "XXX"
click at [231, 221] on button "Continuar" at bounding box center [221, 218] width 111 height 9
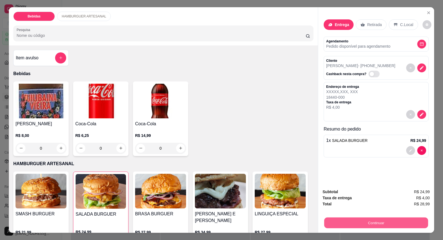
click at [363, 226] on button "Continuar" at bounding box center [376, 222] width 104 height 11
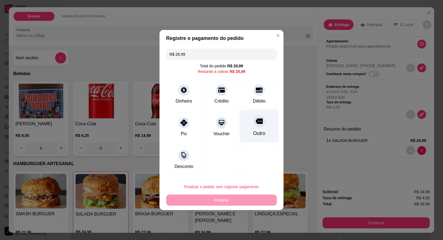
click at [257, 131] on div "Outro" at bounding box center [259, 133] width 12 height 7
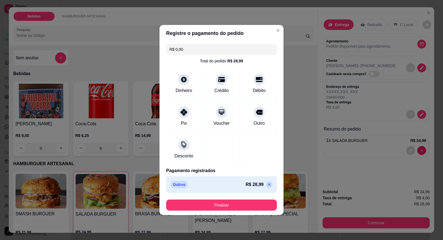
click at [267, 185] on icon at bounding box center [269, 184] width 4 height 4
type input "R$ 28,99"
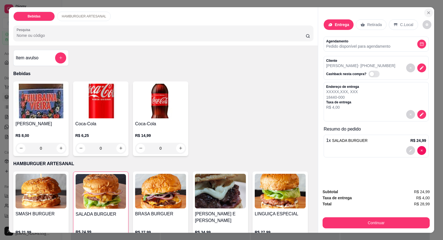
click at [424, 14] on button "Close" at bounding box center [428, 12] width 9 height 9
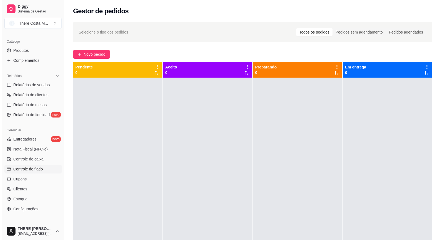
scroll to position [159, 0]
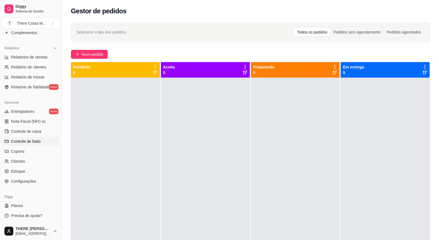
click at [33, 144] on span "Controle de fiado" at bounding box center [26, 141] width 30 height 6
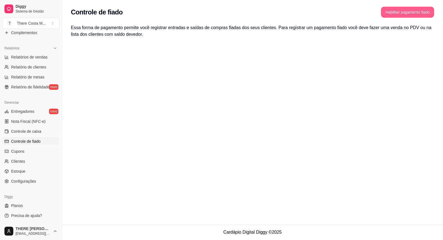
click at [393, 11] on button "Habilitar pagamento fiado" at bounding box center [407, 12] width 53 height 11
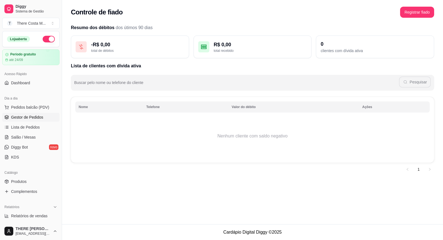
click at [27, 115] on span "Gestor de Pedidos" at bounding box center [27, 117] width 32 height 6
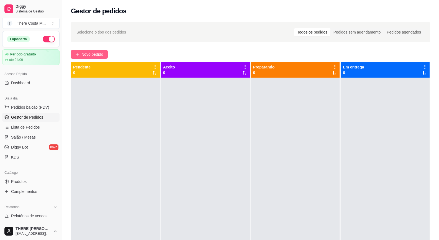
click at [92, 55] on span "Novo pedido" at bounding box center [92, 54] width 22 height 6
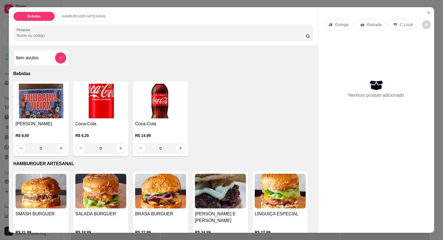
click at [333, 21] on div "Entrega" at bounding box center [339, 24] width 30 height 11
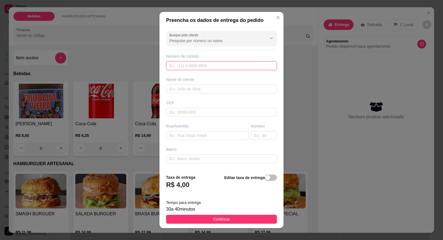
click at [204, 64] on input "text" at bounding box center [221, 65] width 111 height 9
type input "[PHONE_NUMBER]"
click at [193, 87] on input "text" at bounding box center [221, 88] width 111 height 9
type input "XXX"
click at [185, 114] on input "text" at bounding box center [221, 112] width 111 height 9
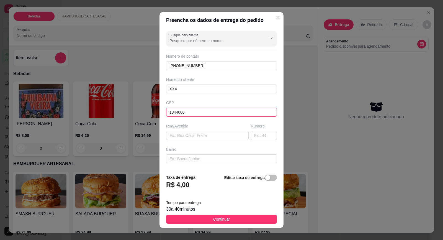
type input "18440000"
type input "Itaberá"
type input "18440000"
click at [175, 131] on input "text" at bounding box center [207, 135] width 82 height 9
type input "XXX"
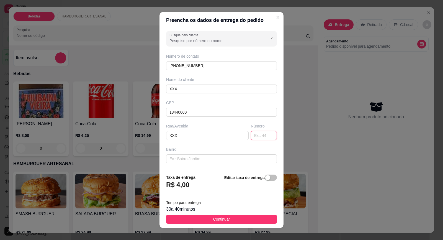
click at [251, 134] on input "text" at bounding box center [264, 135] width 26 height 9
type input "XXX"
click at [231, 159] on input "text" at bounding box center [221, 158] width 111 height 9
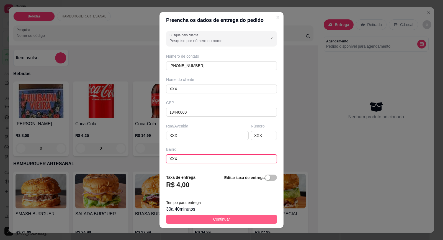
type input "XXX"
click at [216, 219] on span "Continuar" at bounding box center [221, 219] width 17 height 6
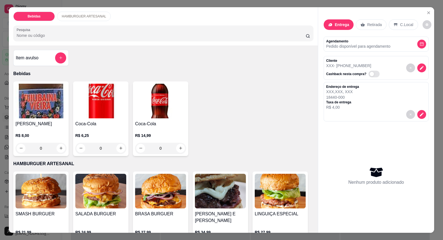
click at [160, 197] on img at bounding box center [160, 191] width 51 height 35
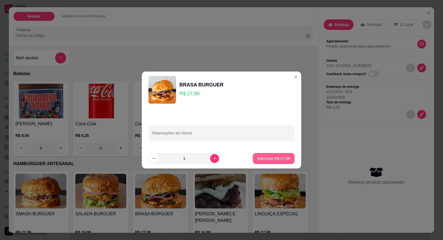
click at [270, 159] on p "Adicionar R$ 27,99" at bounding box center [273, 159] width 33 height 6
type input "1"
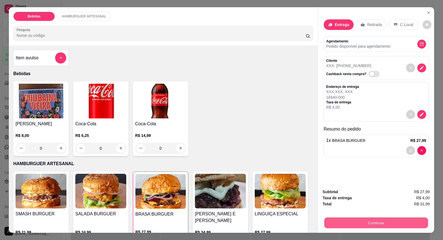
click at [406, 224] on button "Continuar" at bounding box center [376, 222] width 104 height 11
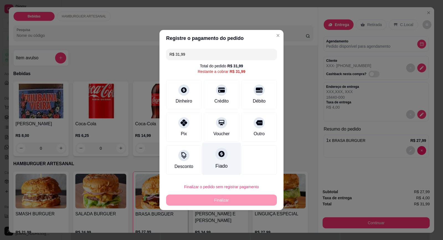
click at [220, 159] on div at bounding box center [221, 154] width 12 height 12
type input "R$ 0,00"
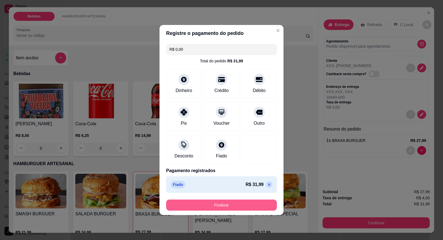
click at [238, 202] on button "Finalizar" at bounding box center [221, 204] width 111 height 11
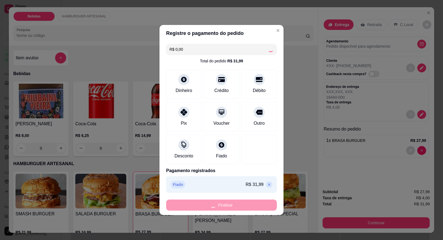
type input "0"
type input "-R$ 31,99"
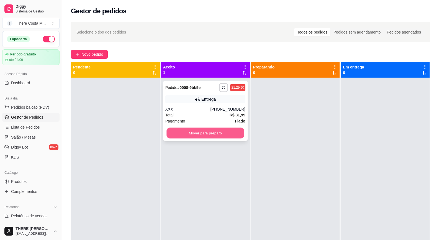
click at [219, 134] on button "Mover para preparo" at bounding box center [204, 133] width 77 height 11
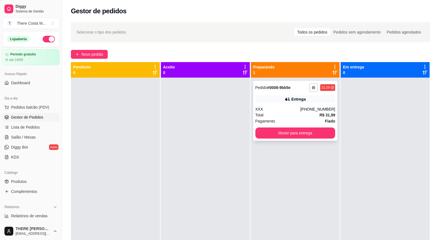
click at [286, 89] on strong "# 0008-9bb5e" at bounding box center [278, 87] width 23 height 4
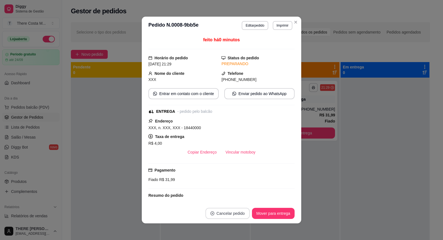
click at [239, 214] on button "Cancelar pedido" at bounding box center [227, 213] width 44 height 11
click at [240, 198] on button "Sim" at bounding box center [241, 199] width 22 height 11
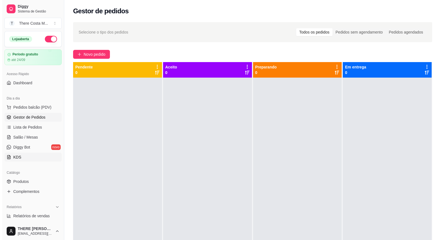
scroll to position [111, 0]
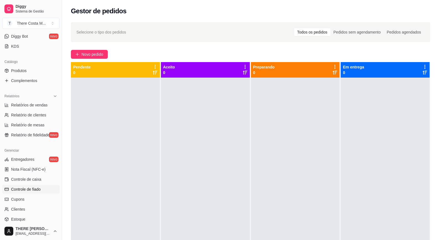
click at [35, 190] on span "Controle de fiado" at bounding box center [26, 189] width 30 height 6
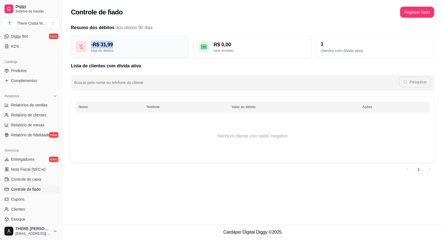
drag, startPoint x: 92, startPoint y: 43, endPoint x: 128, endPoint y: 41, distance: 36.3
click at [128, 41] on div "- R$ 31,99" at bounding box center [137, 45] width 93 height 8
drag, startPoint x: 128, startPoint y: 41, endPoint x: 126, endPoint y: 45, distance: 4.2
click at [126, 45] on div "- R$ 31,99" at bounding box center [137, 45] width 93 height 8
click at [325, 46] on div "1" at bounding box center [374, 44] width 109 height 8
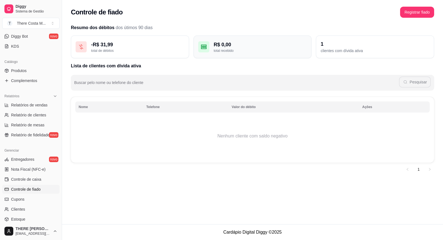
click at [229, 52] on div "total recebido" at bounding box center [260, 50] width 93 height 4
click at [422, 10] on button "Registrar fiado" at bounding box center [416, 12] width 33 height 11
click at [42, 188] on link "Controle de fiado" at bounding box center [30, 189] width 57 height 9
click at [31, 206] on link "Clientes" at bounding box center [30, 209] width 57 height 9
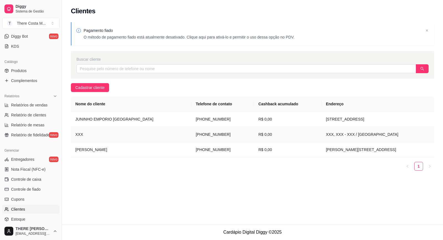
click at [191, 134] on td "[PHONE_NUMBER]" at bounding box center [222, 134] width 63 height 15
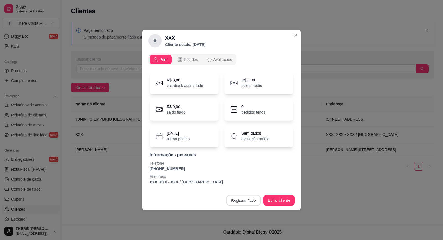
click at [245, 201] on button "Registrar fiado" at bounding box center [243, 200] width 34 height 11
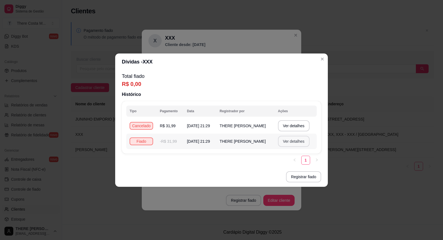
click at [296, 144] on button "Ver detalhes" at bounding box center [294, 141] width 32 height 11
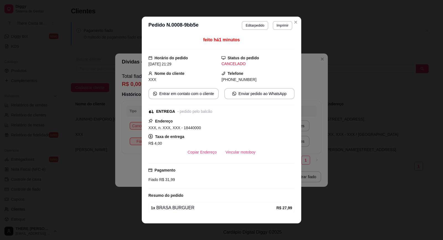
scroll to position [23, 0]
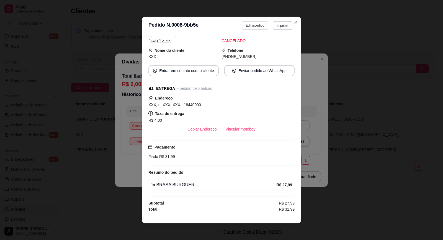
click at [249, 25] on button "Editar pedido" at bounding box center [255, 25] width 26 height 9
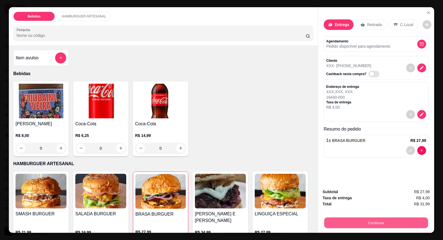
click at [371, 224] on button "Continuar" at bounding box center [376, 222] width 104 height 11
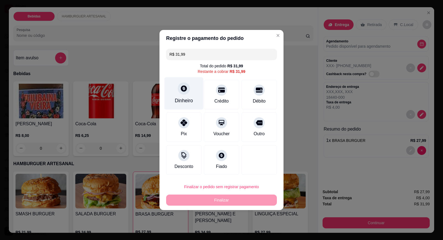
click at [186, 91] on icon at bounding box center [183, 88] width 7 height 7
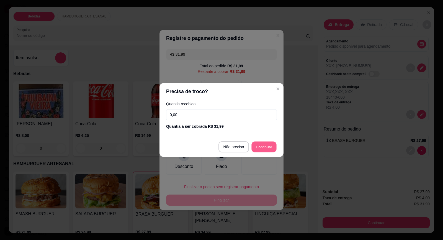
type input "R$ 0,00"
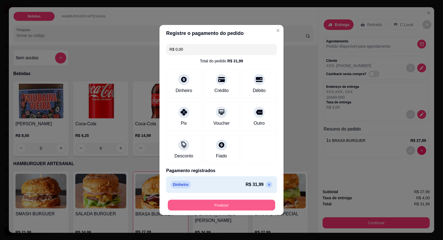
click at [231, 206] on button "Finalizar" at bounding box center [221, 205] width 107 height 11
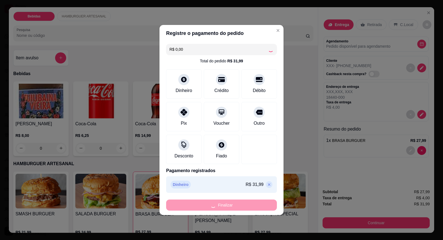
type input "0"
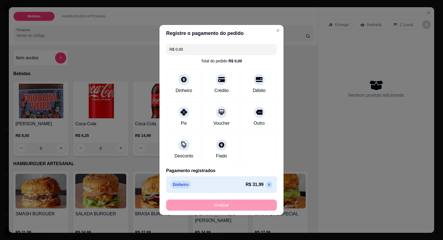
type input "-R$ 31,99"
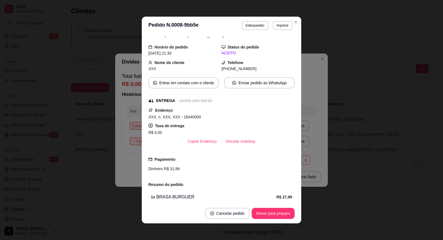
scroll to position [35, 0]
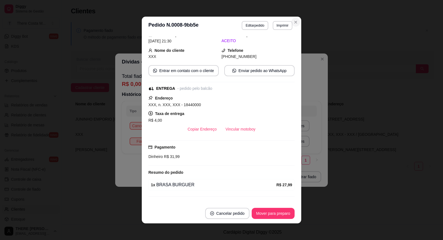
click at [294, 22] on icon "Close" at bounding box center [295, 22] width 2 height 2
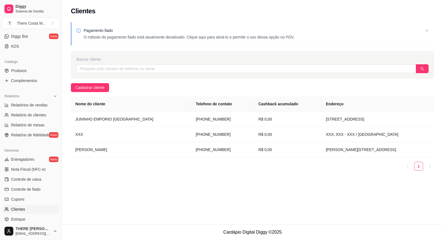
scroll to position [159, 0]
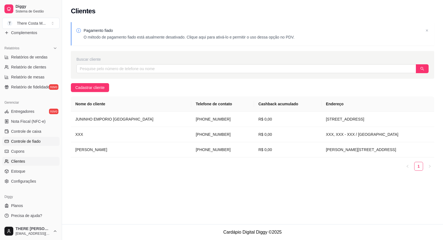
click at [32, 141] on span "Controle de fiado" at bounding box center [26, 141] width 30 height 6
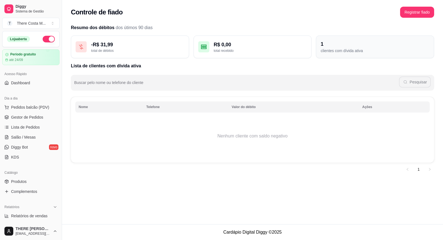
click at [329, 49] on div "clientes com dívida ativa" at bounding box center [374, 51] width 109 height 6
click at [406, 13] on button "Registrar fiado" at bounding box center [417, 12] width 34 height 11
drag, startPoint x: 59, startPoint y: 92, endPoint x: 61, endPoint y: 98, distance: 6.2
click at [61, 98] on button "Toggle Sidebar" at bounding box center [61, 120] width 4 height 240
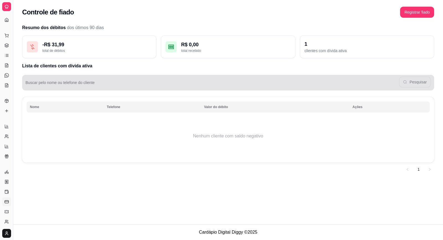
drag, startPoint x: 13, startPoint y: 68, endPoint x: 28, endPoint y: 76, distance: 17.3
click at [28, 76] on div "Diggy Sistema de Gestão T There Costa M ... Loja aberta Período gratuito até 24…" at bounding box center [221, 120] width 443 height 240
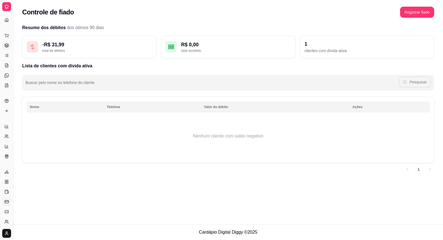
click at [9, 48] on link "Gestor de Pedidos" at bounding box center [6, 45] width 9 height 9
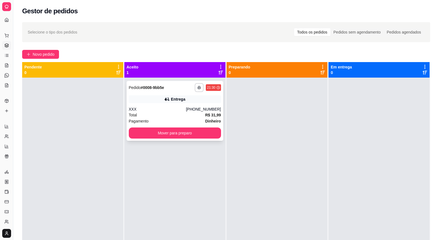
click at [192, 105] on div "**********" at bounding box center [174, 111] width 97 height 60
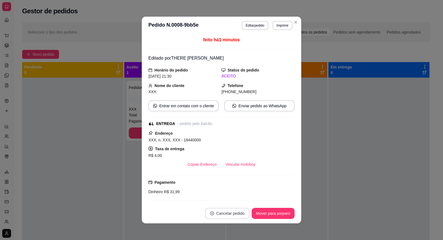
click at [233, 211] on button "Cancelar pedido" at bounding box center [227, 213] width 44 height 11
click at [238, 200] on button "Sim" at bounding box center [240, 199] width 22 height 11
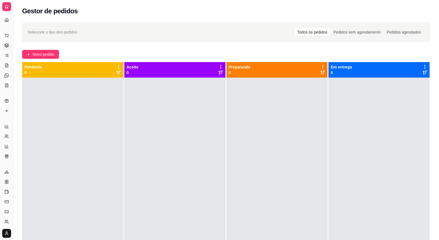
drag, startPoint x: 14, startPoint y: 36, endPoint x: 18, endPoint y: 37, distance: 4.7
click at [18, 37] on div "Diggy Sistema de Gestão T There Costa M ... Loja aberta Período gratuito até 24…" at bounding box center [219, 162] width 439 height 324
drag, startPoint x: 13, startPoint y: 30, endPoint x: 22, endPoint y: 29, distance: 8.7
click at [22, 29] on div "Diggy Sistema de Gestão T There Costa M ... Loja aberta Período gratuito até 24…" at bounding box center [219, 162] width 439 height 324
click at [13, 34] on button "Toggle Sidebar" at bounding box center [13, 120] width 4 height 240
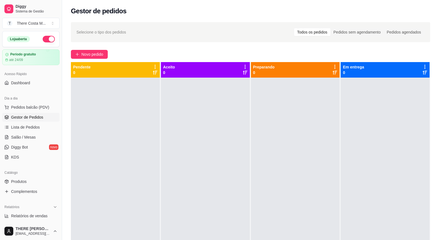
click at [43, 40] on button "button" at bounding box center [49, 39] width 12 height 7
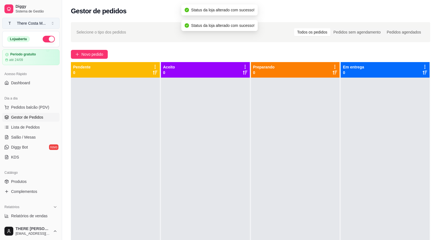
click at [52, 24] on button "T There Costa M ..." at bounding box center [30, 23] width 57 height 11
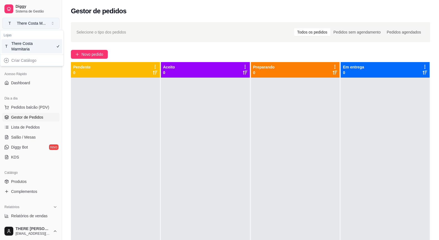
click at [56, 22] on button "T There Costa M ..." at bounding box center [30, 23] width 57 height 11
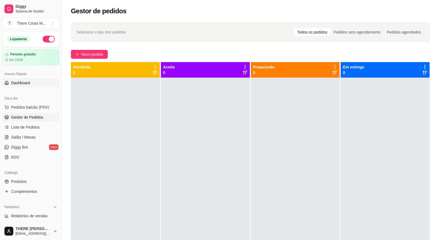
click at [27, 83] on span "Dashboard" at bounding box center [20, 83] width 19 height 6
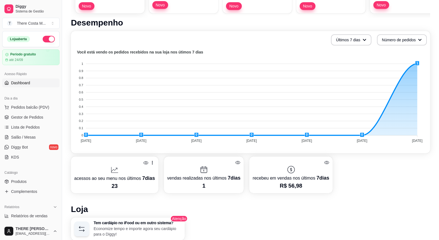
scroll to position [166, 0]
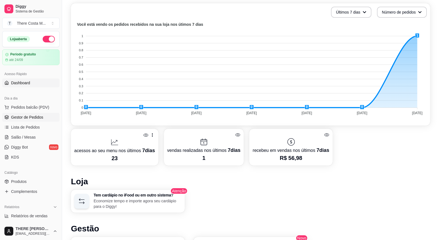
click at [19, 120] on link "Gestor de Pedidos" at bounding box center [30, 117] width 57 height 9
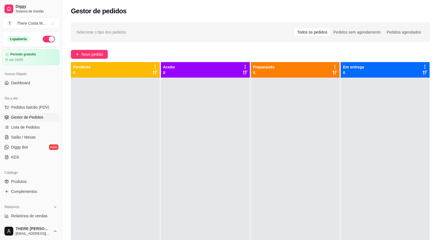
click at [43, 40] on button "button" at bounding box center [49, 39] width 12 height 7
